Goal: Information Seeking & Learning: Understand process/instructions

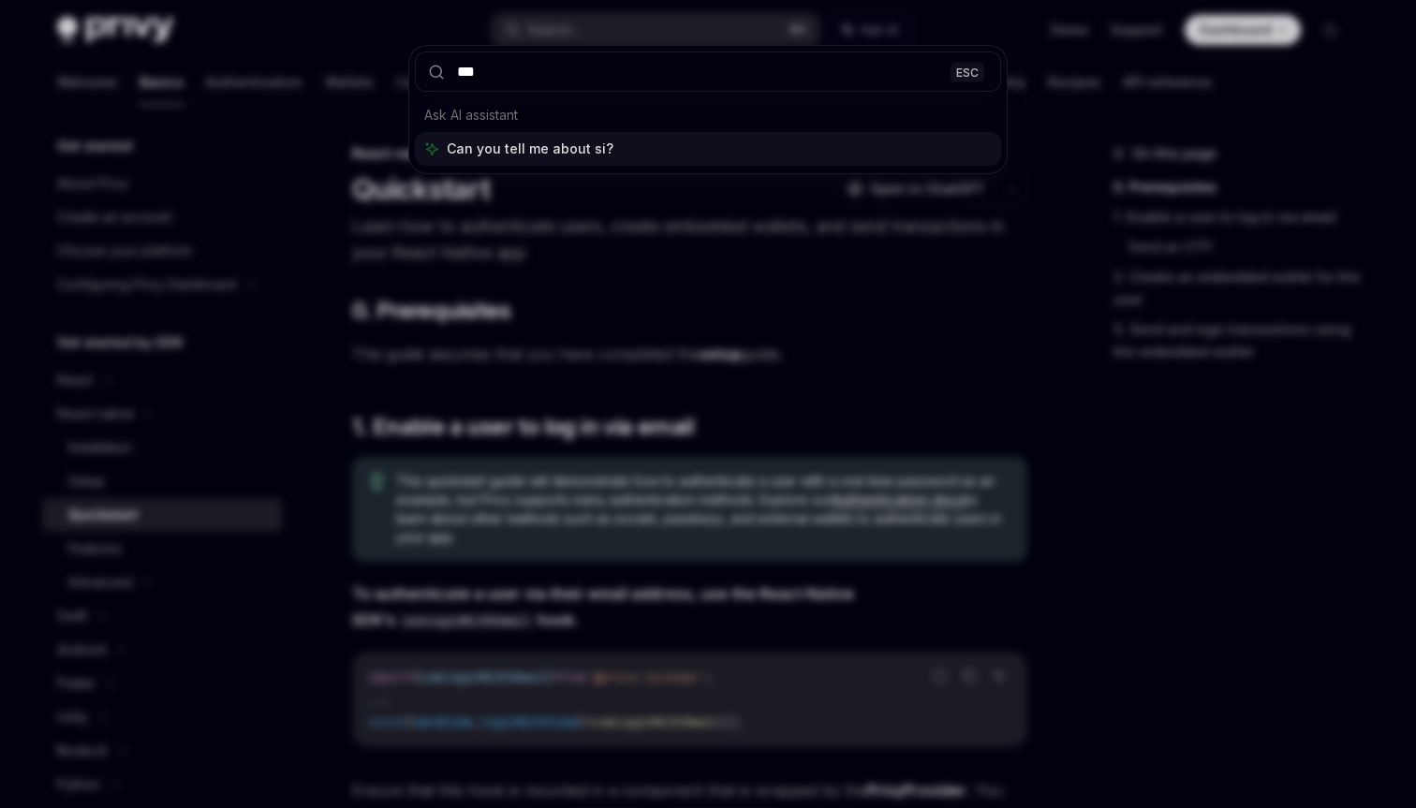
type input "****"
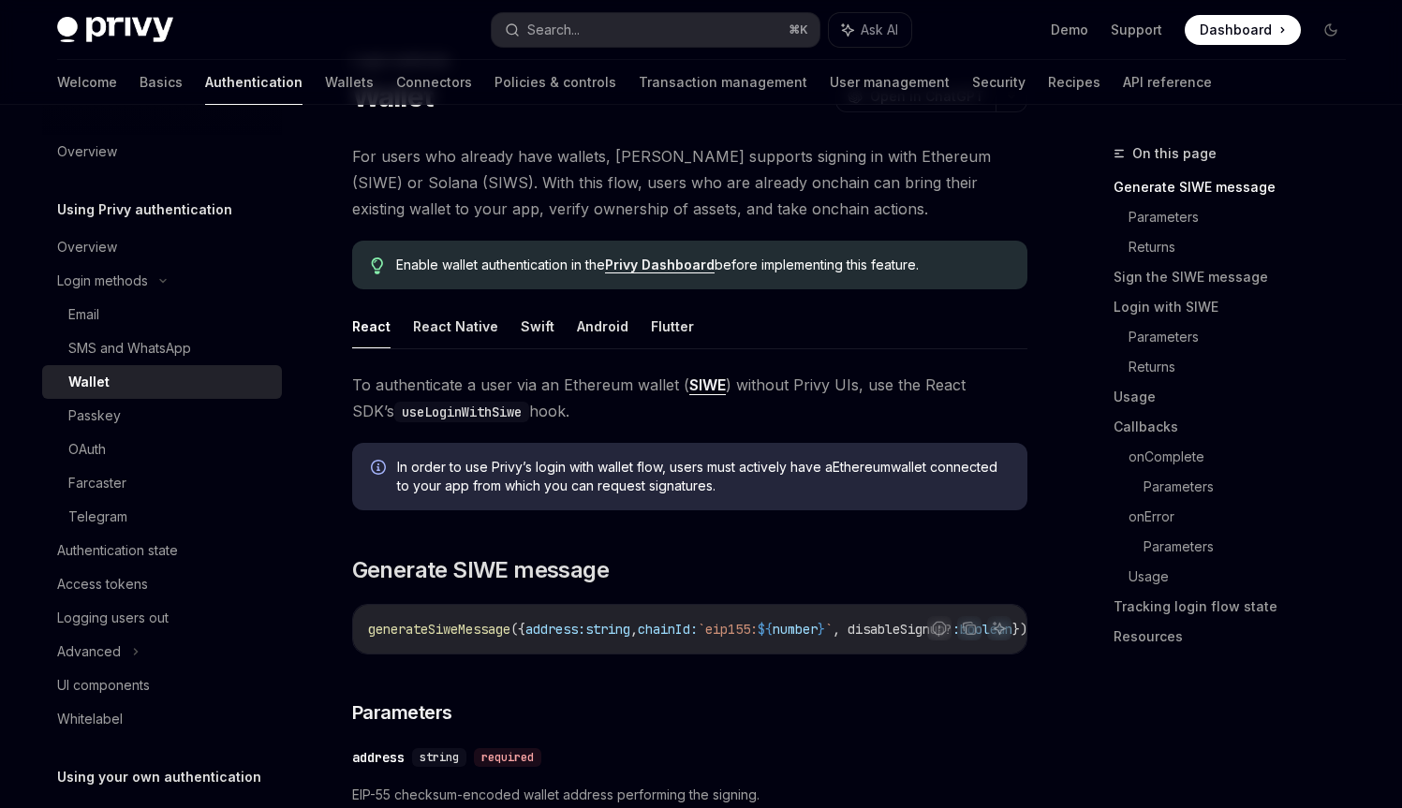
scroll to position [97, 0]
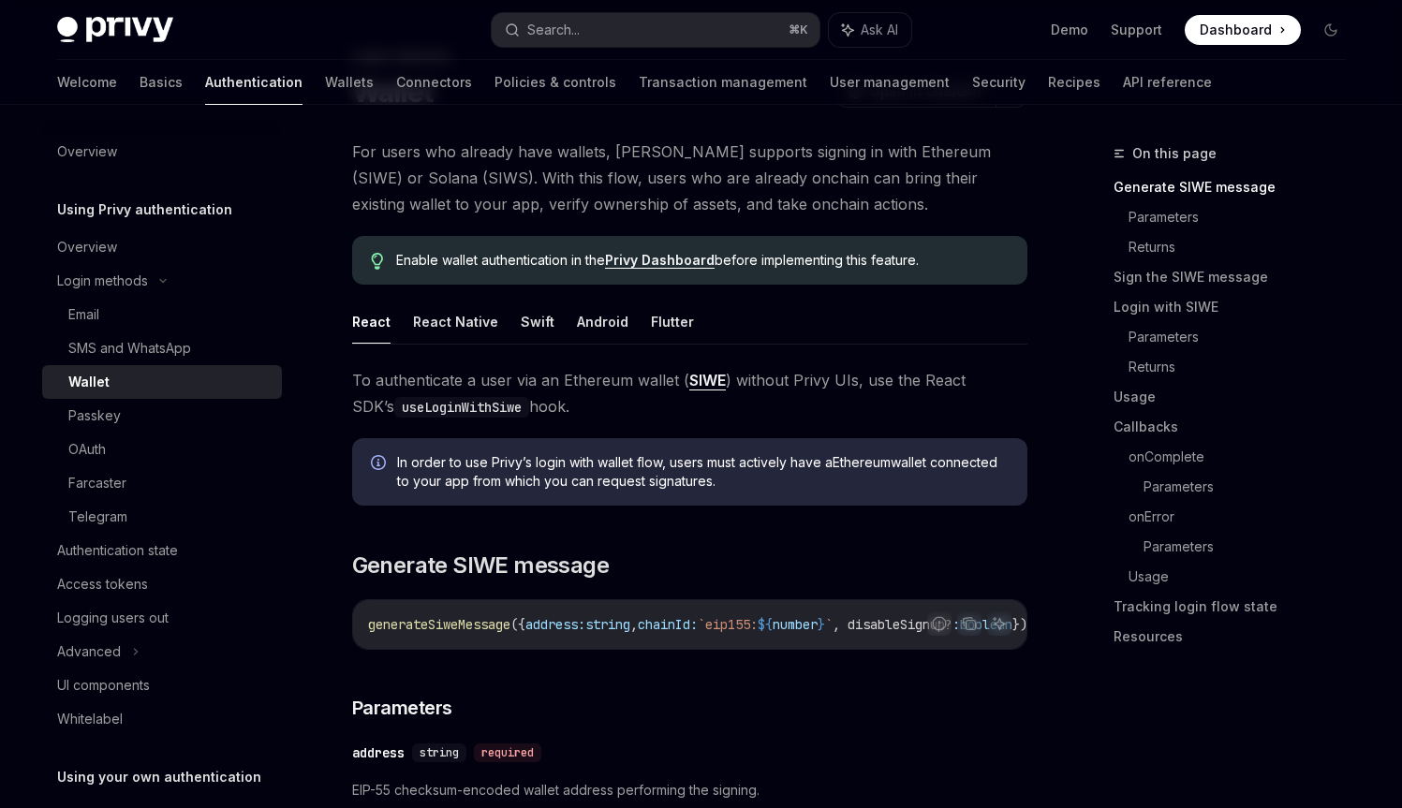
click at [480, 172] on span "For users who already have wallets, [PERSON_NAME] supports signing in with Ethe…" at bounding box center [689, 178] width 675 height 79
drag, startPoint x: 480, startPoint y: 172, endPoint x: 526, endPoint y: 176, distance: 46.0
click at [526, 176] on span "For users who already have wallets, [PERSON_NAME] supports signing in with Ethe…" at bounding box center [689, 178] width 675 height 79
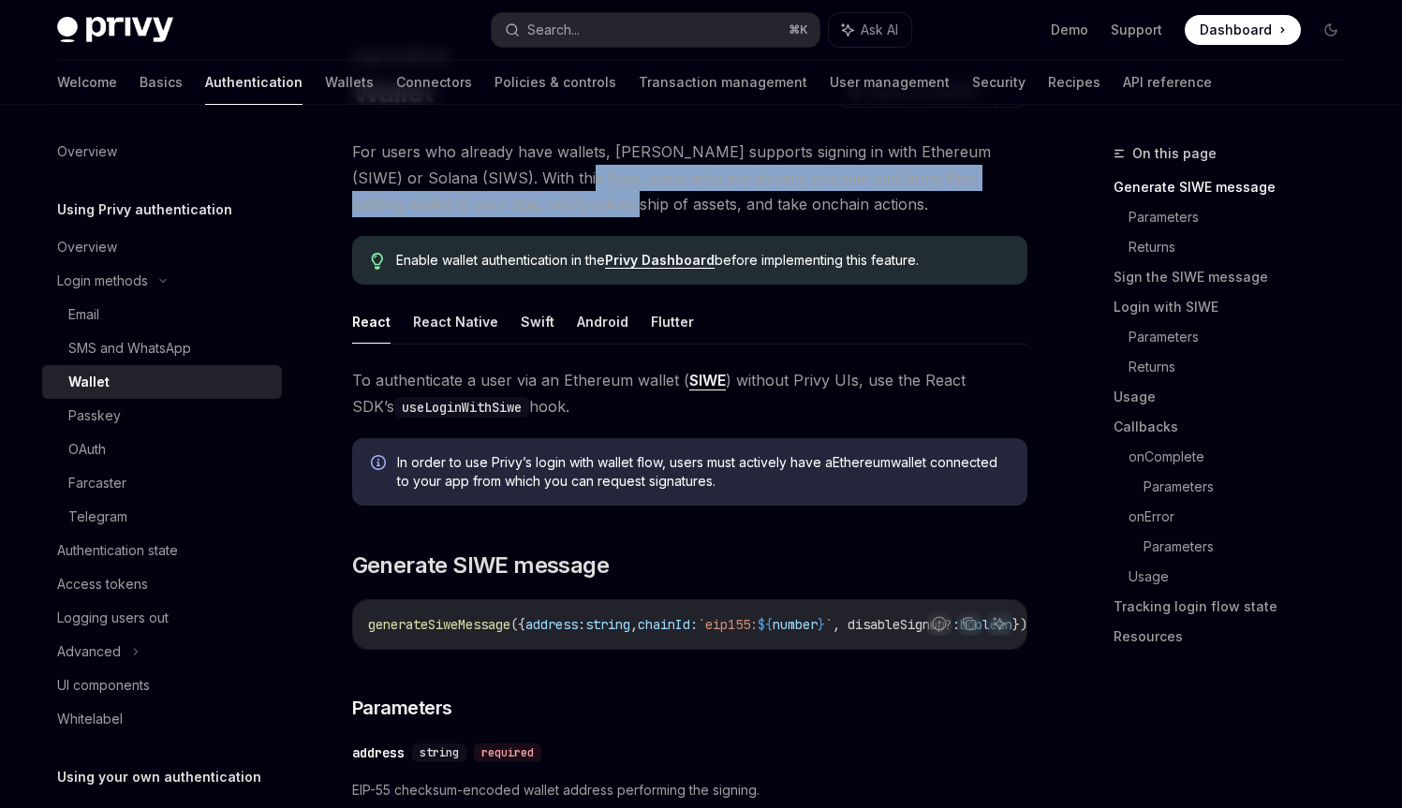
drag, startPoint x: 526, startPoint y: 176, endPoint x: 522, endPoint y: 196, distance: 20.2
click at [522, 196] on span "For users who already have wallets, [PERSON_NAME] supports signing in with Ethe…" at bounding box center [689, 178] width 675 height 79
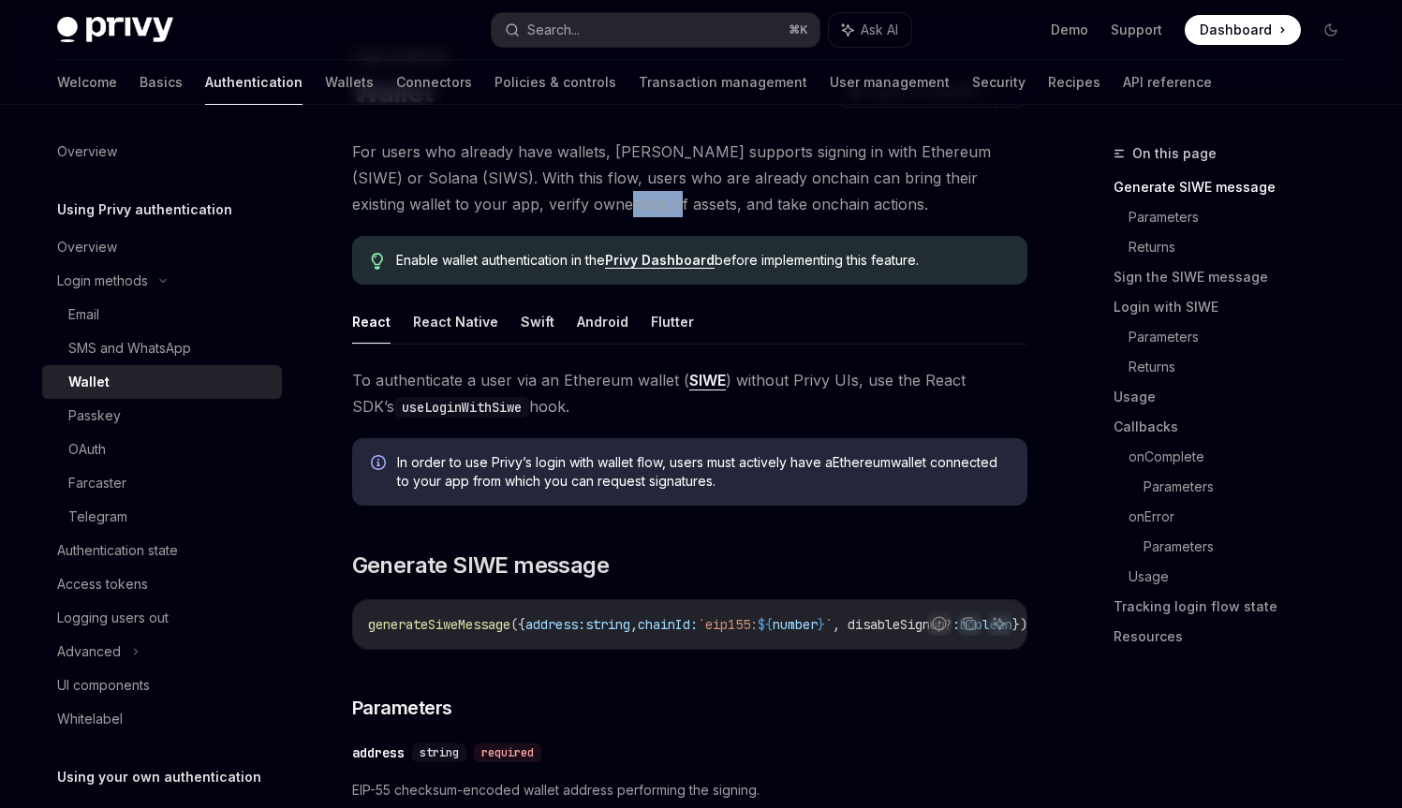
drag, startPoint x: 522, startPoint y: 196, endPoint x: 539, endPoint y: 198, distance: 18.0
click at [539, 198] on span "For users who already have wallets, [PERSON_NAME] supports signing in with Ethe…" at bounding box center [689, 178] width 675 height 79
click at [455, 306] on button "React Native" at bounding box center [455, 322] width 85 height 44
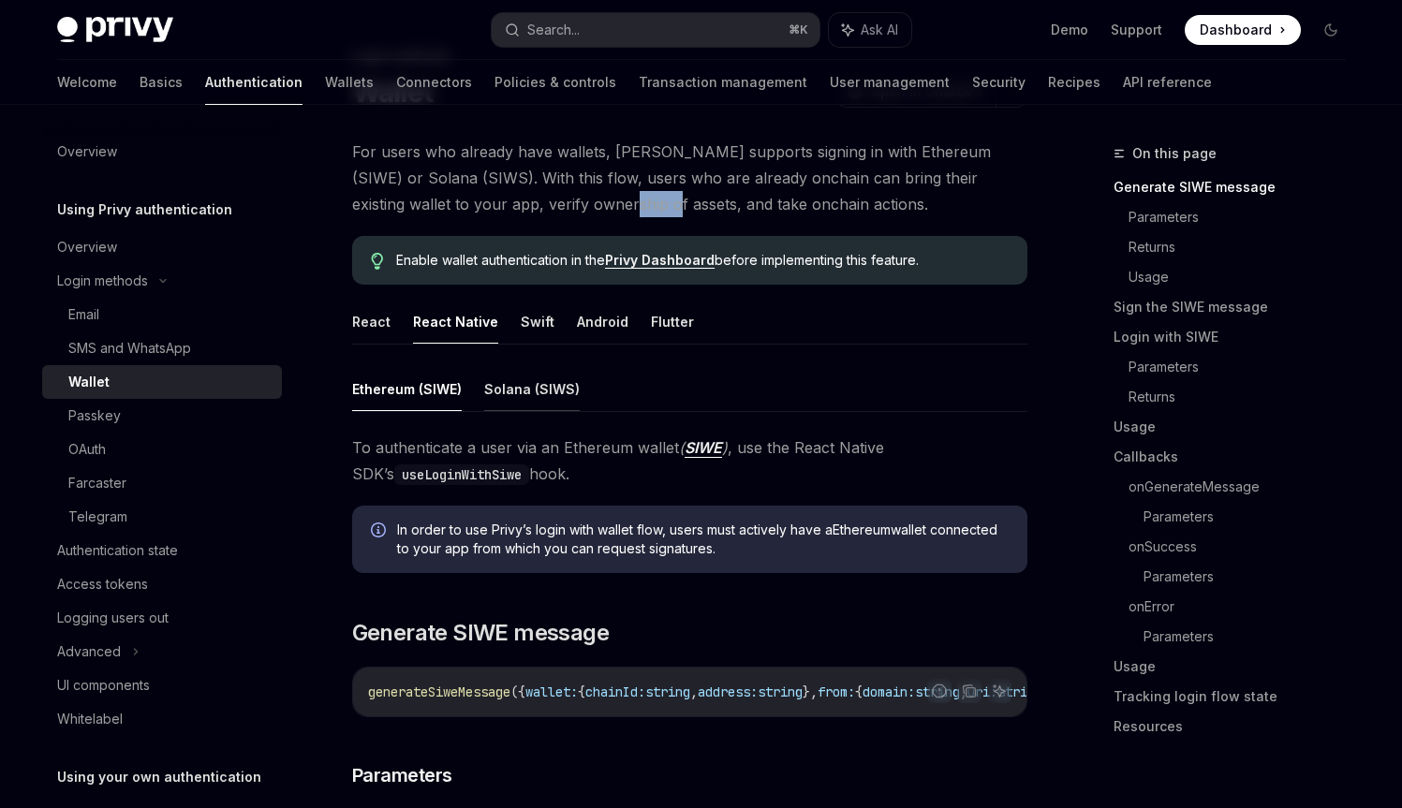
click at [504, 402] on button "Solana (SIWS)" at bounding box center [531, 389] width 95 height 44
type textarea "*"
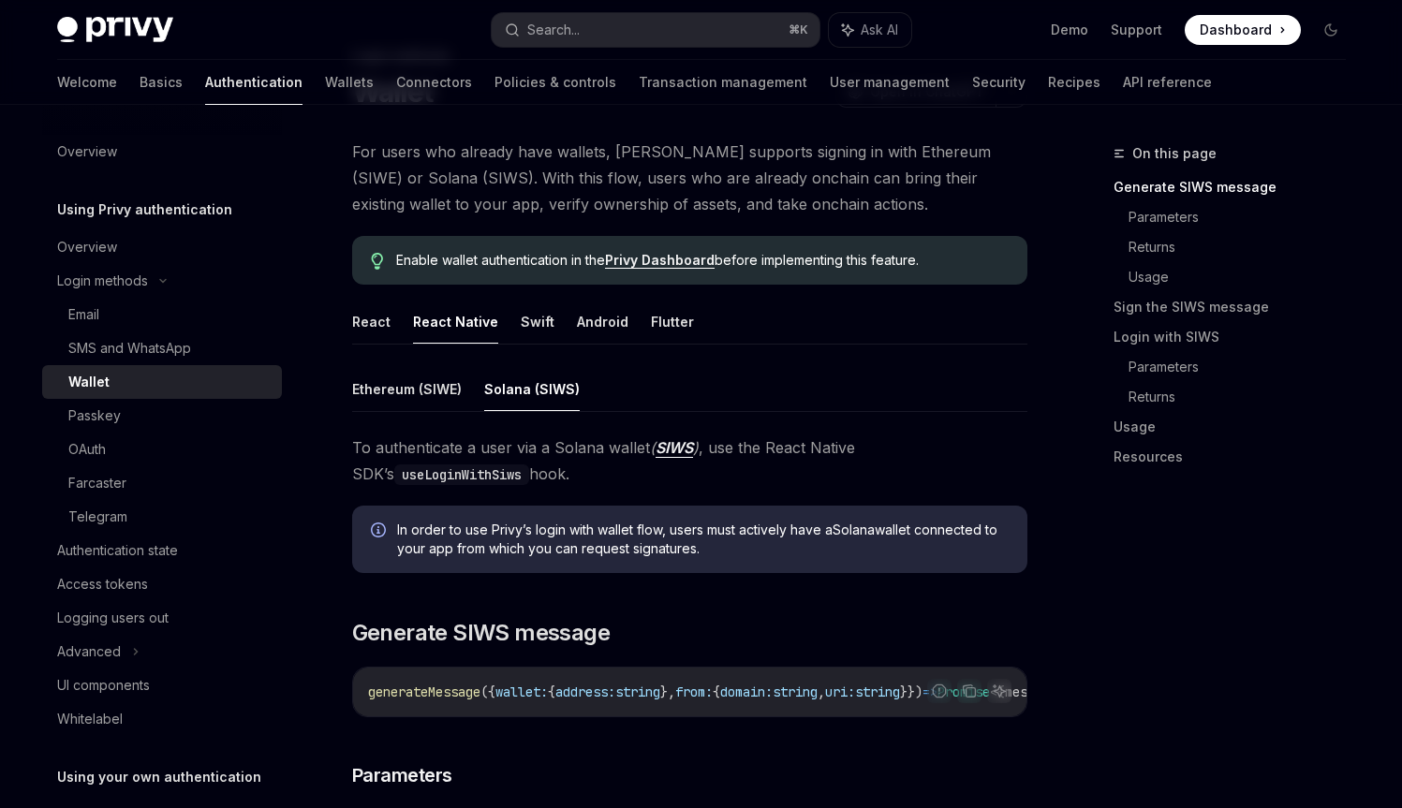
click at [503, 521] on span "In order to use [PERSON_NAME]’s login with wallet flow, users must actively hav…" at bounding box center [702, 539] width 611 height 37
drag, startPoint x: 503, startPoint y: 521, endPoint x: 687, endPoint y: 532, distance: 184.8
click at [687, 532] on span "In order to use [PERSON_NAME]’s login with wallet flow, users must actively hav…" at bounding box center [702, 539] width 611 height 37
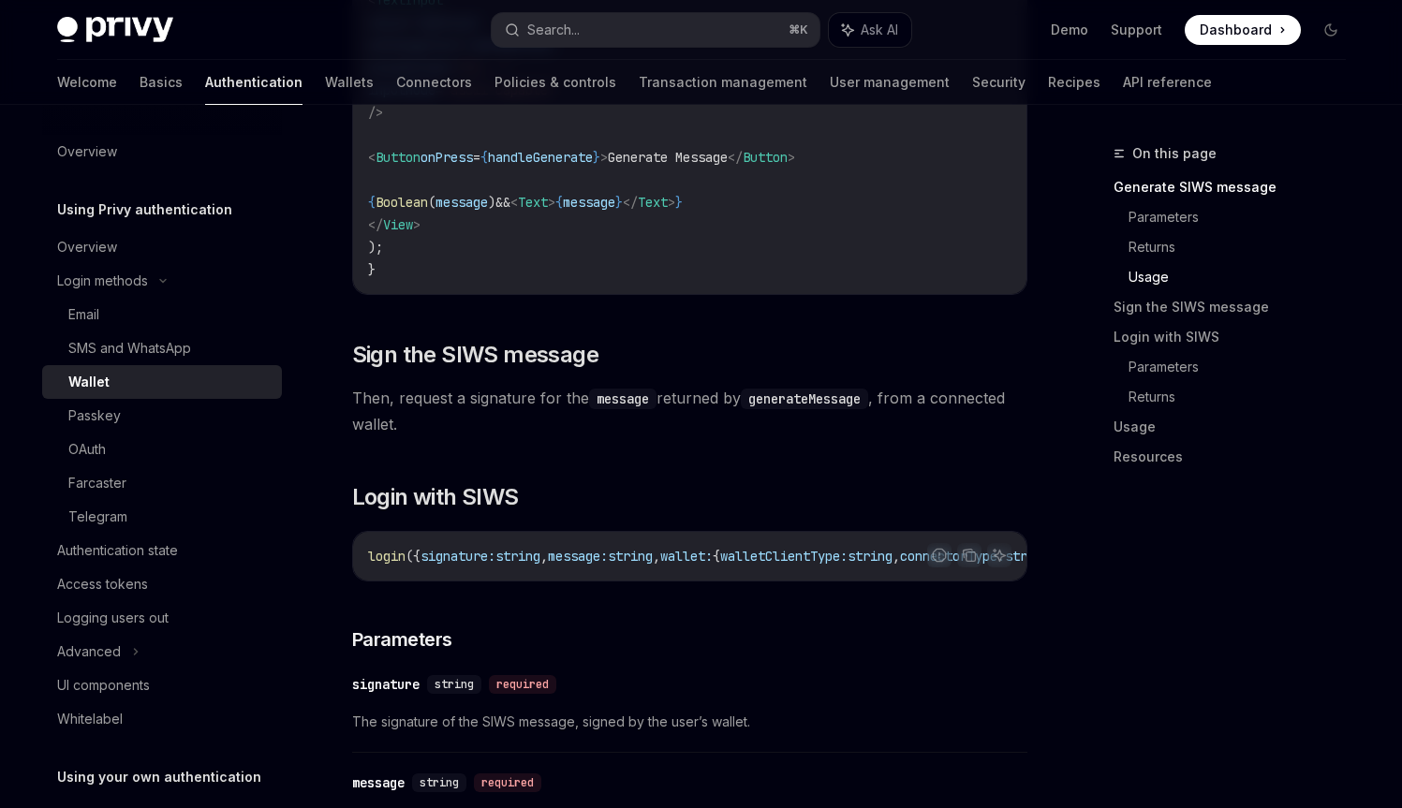
scroll to position [2329, 0]
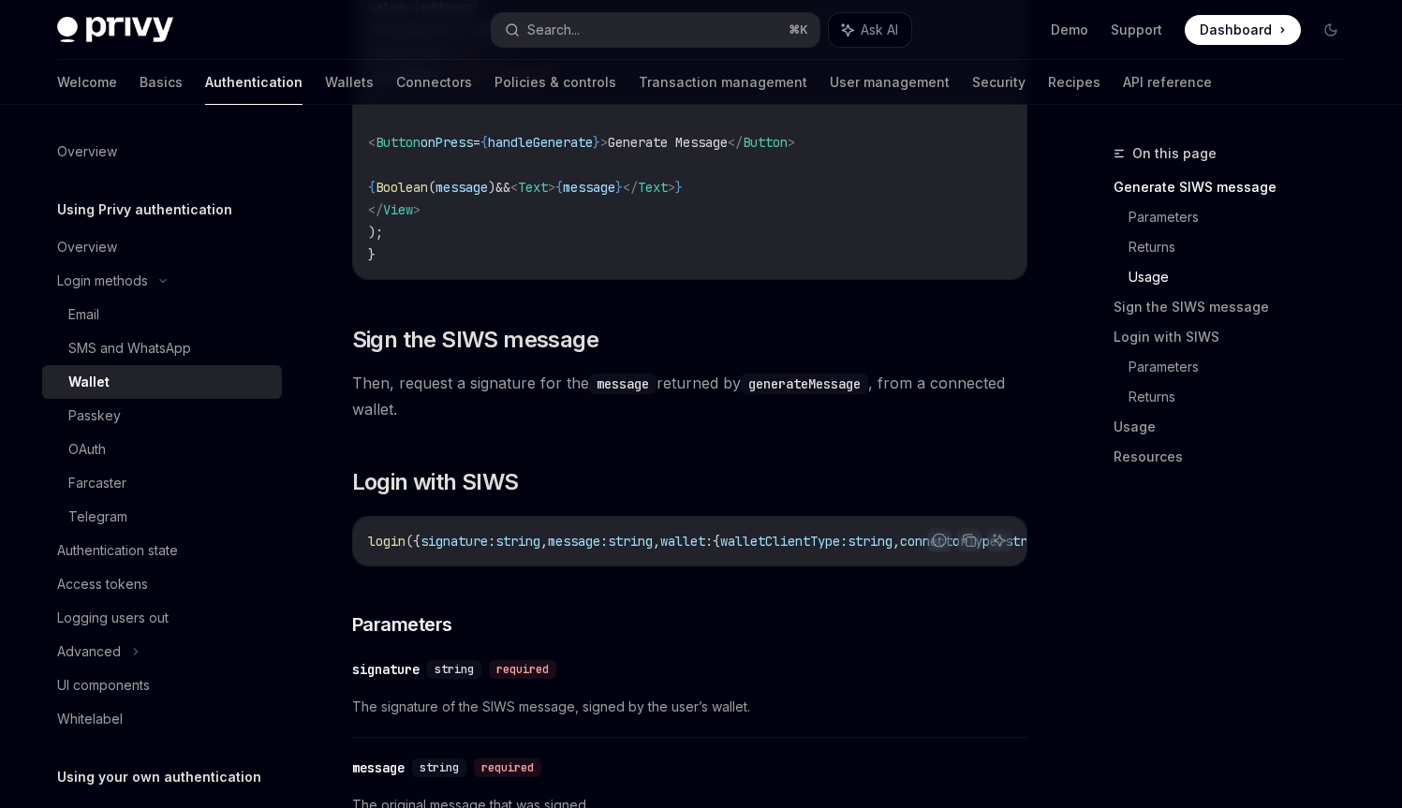
click at [638, 566] on div "login ({ signature: string , message: string , wallet: { walletClientType: stri…" at bounding box center [689, 541] width 673 height 49
drag, startPoint x: 646, startPoint y: 573, endPoint x: 669, endPoint y: 575, distance: 23.5
click at [668, 566] on div "login ({ signature: string , message: string , wallet: { walletClientType: stri…" at bounding box center [689, 541] width 673 height 49
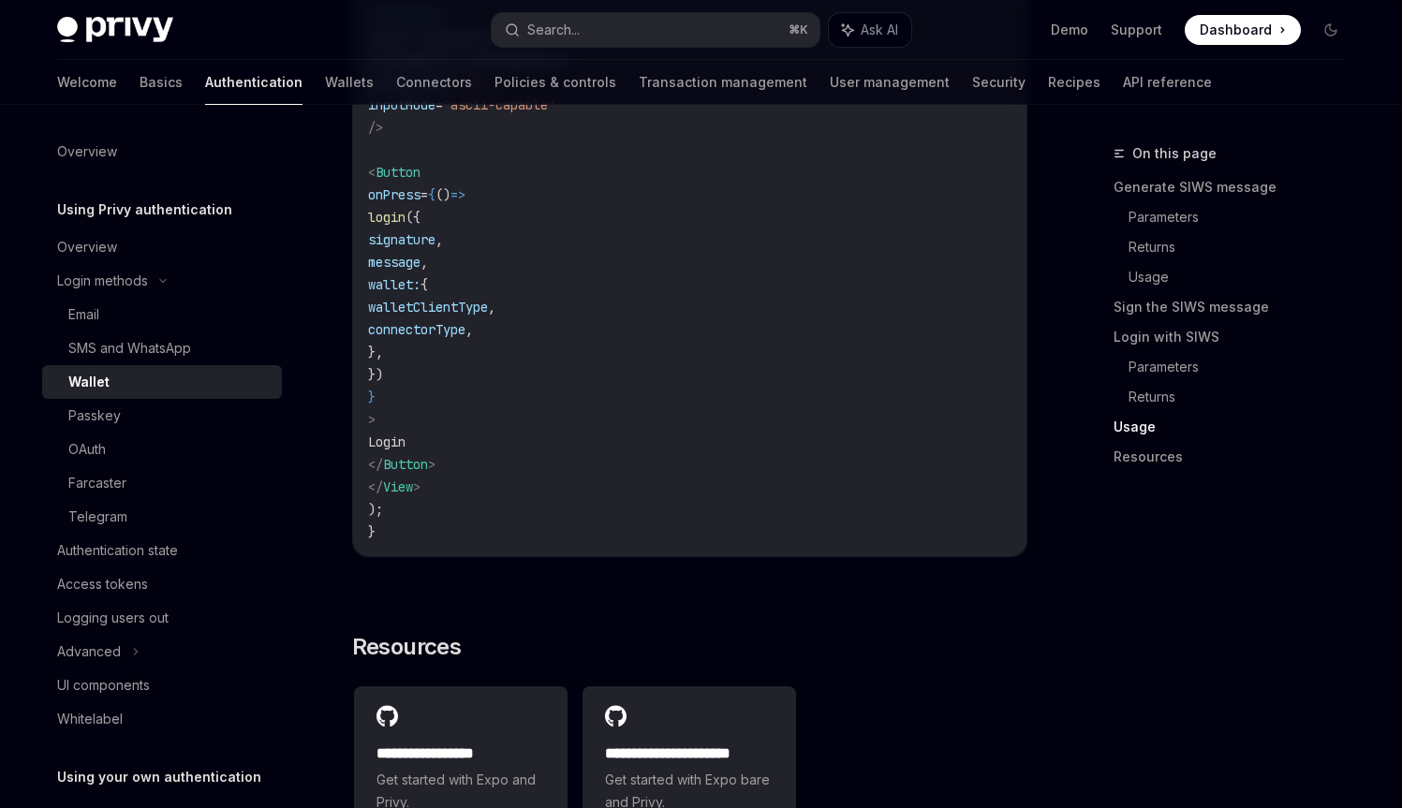
scroll to position [4616, 0]
